Goal: Transaction & Acquisition: Obtain resource

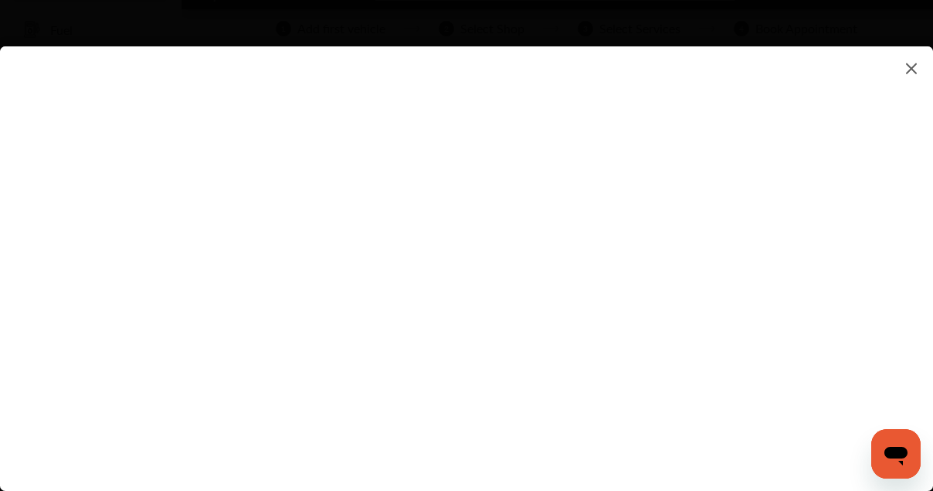
scroll to position [11, 0]
click at [322, 176] on flutter-view at bounding box center [466, 252] width 933 height 413
click at [285, 176] on flutter-view at bounding box center [466, 252] width 933 height 413
click at [915, 69] on img at bounding box center [911, 68] width 19 height 19
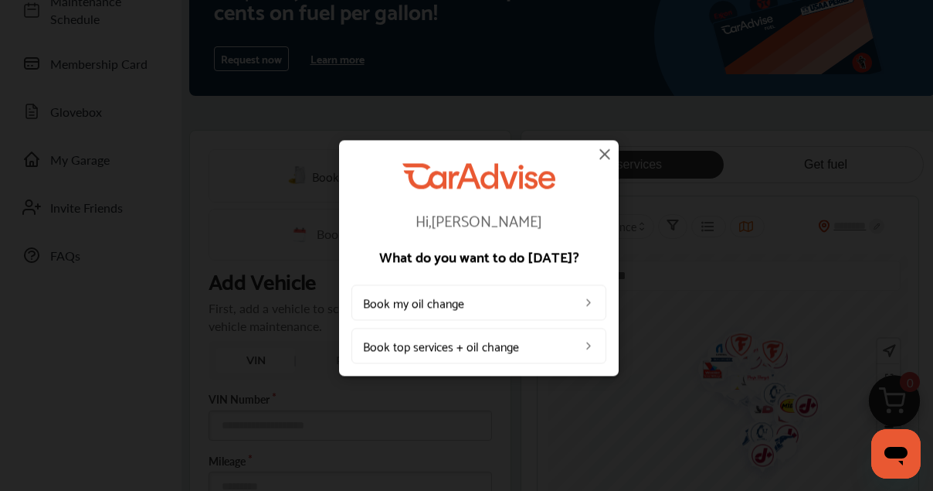
click at [606, 151] on img at bounding box center [605, 153] width 19 height 19
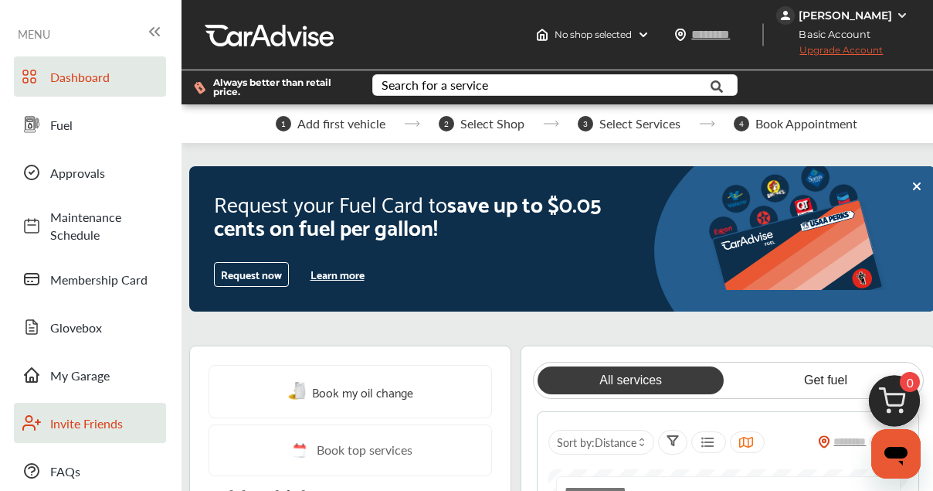
scroll to position [0, 0]
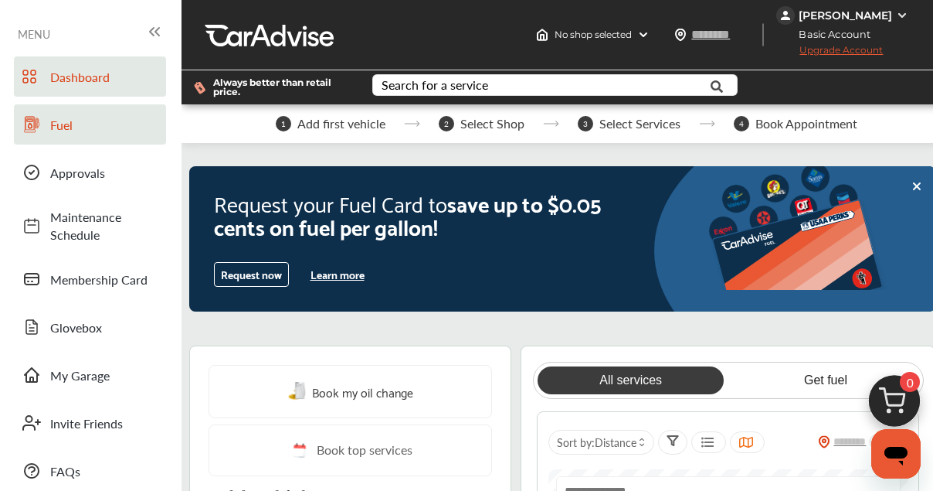
click at [76, 134] on link "Fuel" at bounding box center [90, 124] width 152 height 40
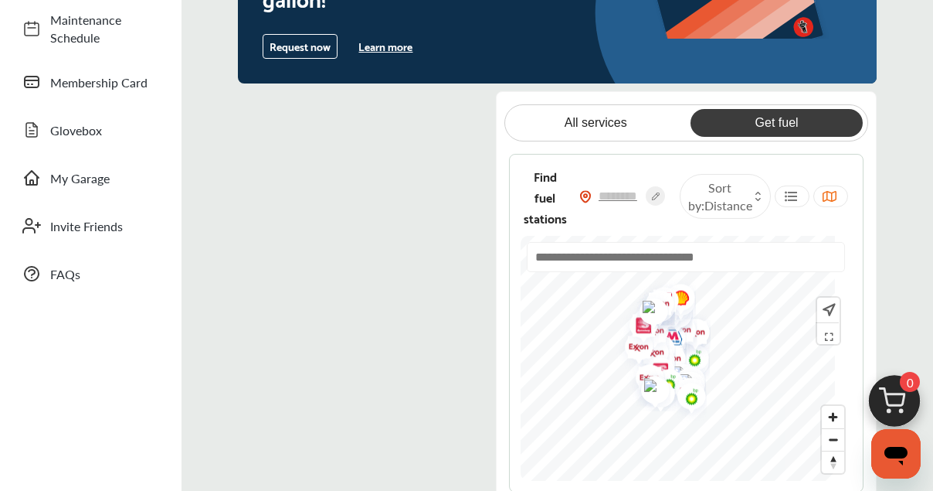
scroll to position [194, 0]
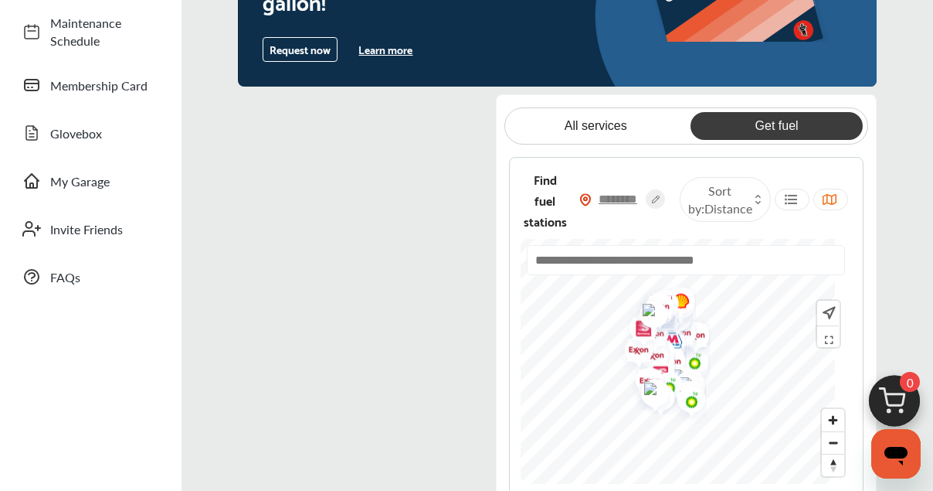
click at [623, 202] on input "text" at bounding box center [619, 199] width 54 height 16
type input "*****"
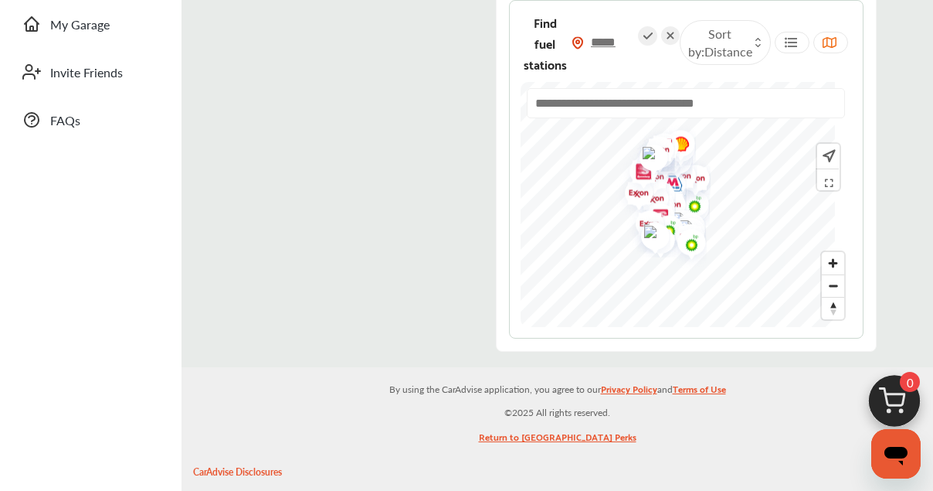
scroll to position [355, 0]
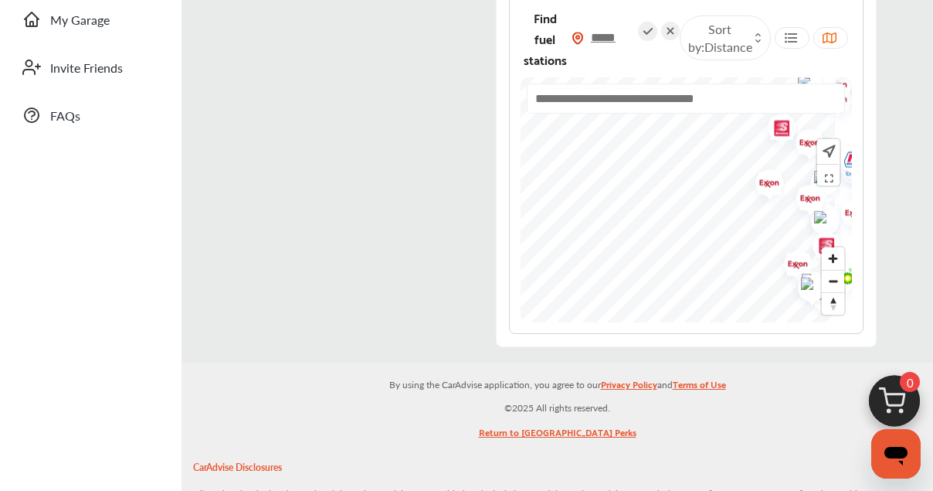
click at [584, 42] on img at bounding box center [578, 38] width 12 height 13
click at [584, 39] on img at bounding box center [578, 38] width 12 height 13
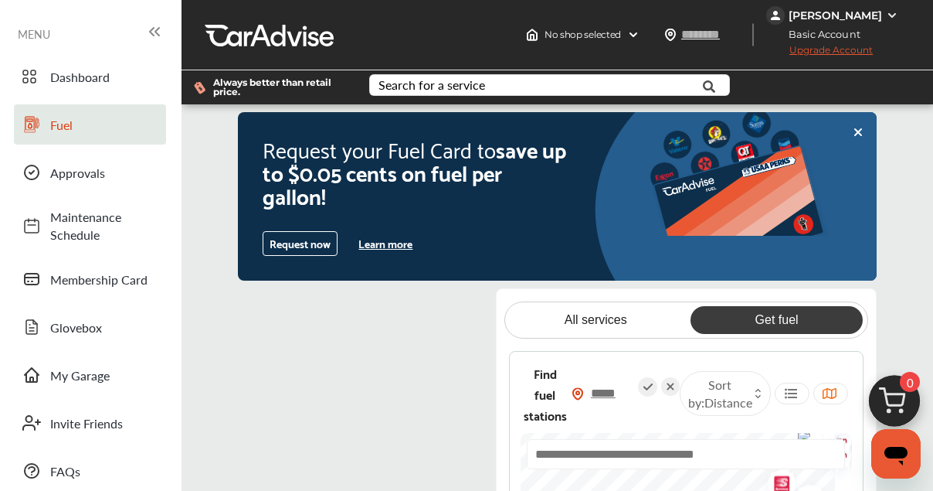
scroll to position [0, 0]
click at [858, 131] on icon at bounding box center [858, 132] width 6 height 6
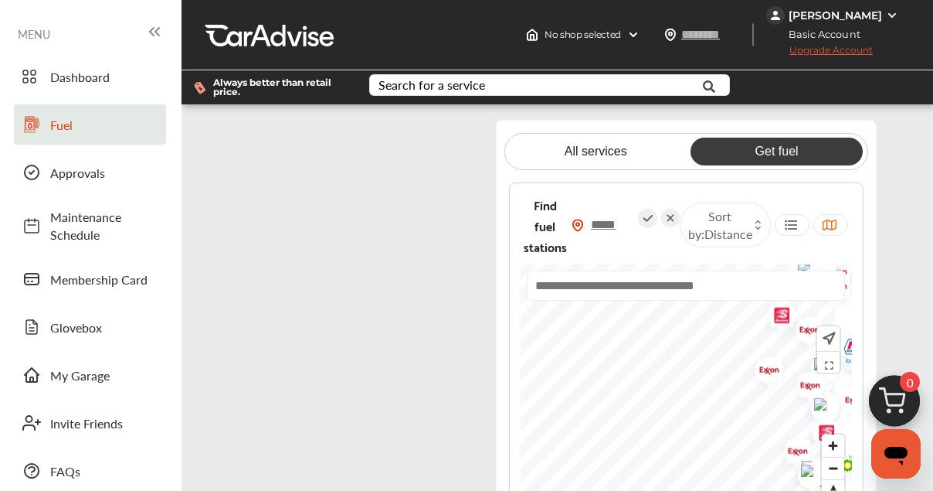
click at [36, 32] on span "MENU" at bounding box center [34, 34] width 32 height 12
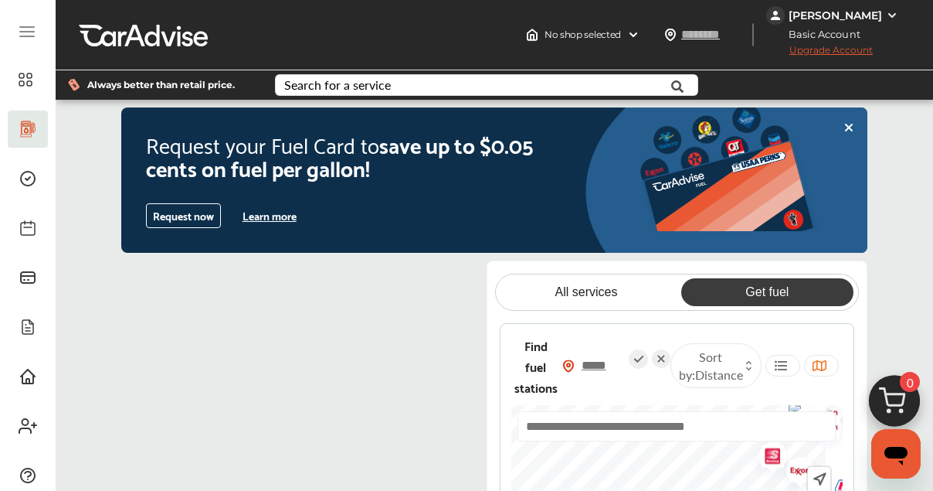
click at [895, 13] on img at bounding box center [892, 15] width 12 height 12
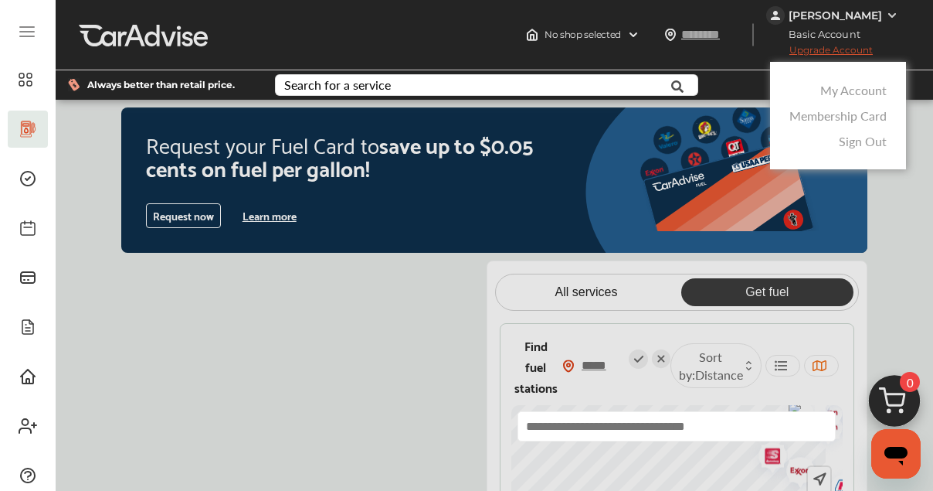
click at [859, 144] on link "Sign Out" at bounding box center [863, 141] width 48 height 18
